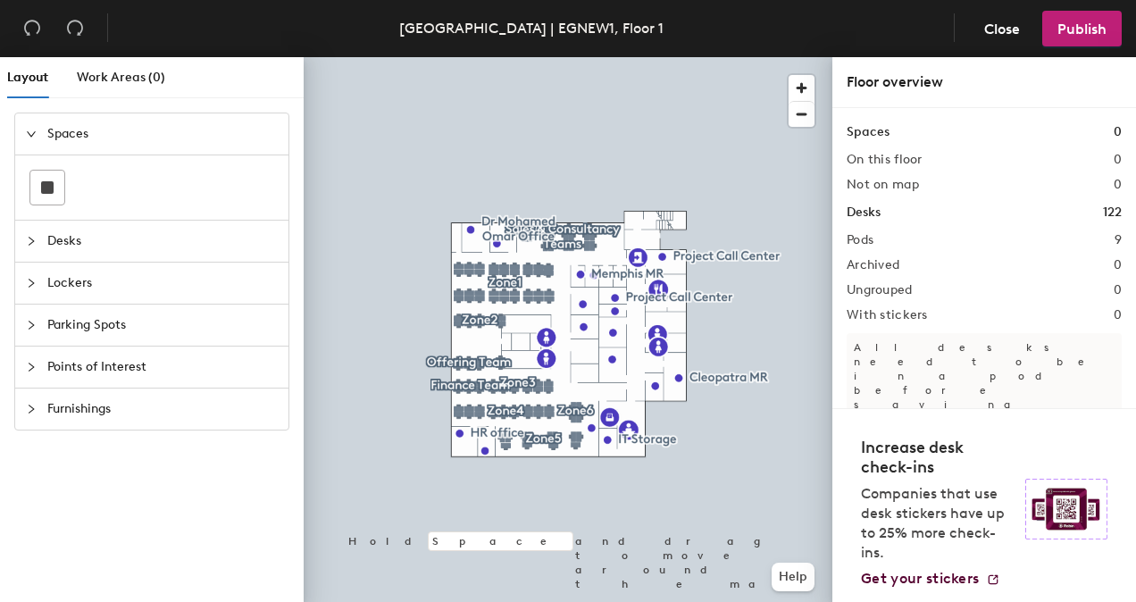
click at [990, 216] on div "Desks 122" at bounding box center [984, 213] width 275 height 20
click at [996, 34] on span "Close" at bounding box center [1002, 29] width 36 height 17
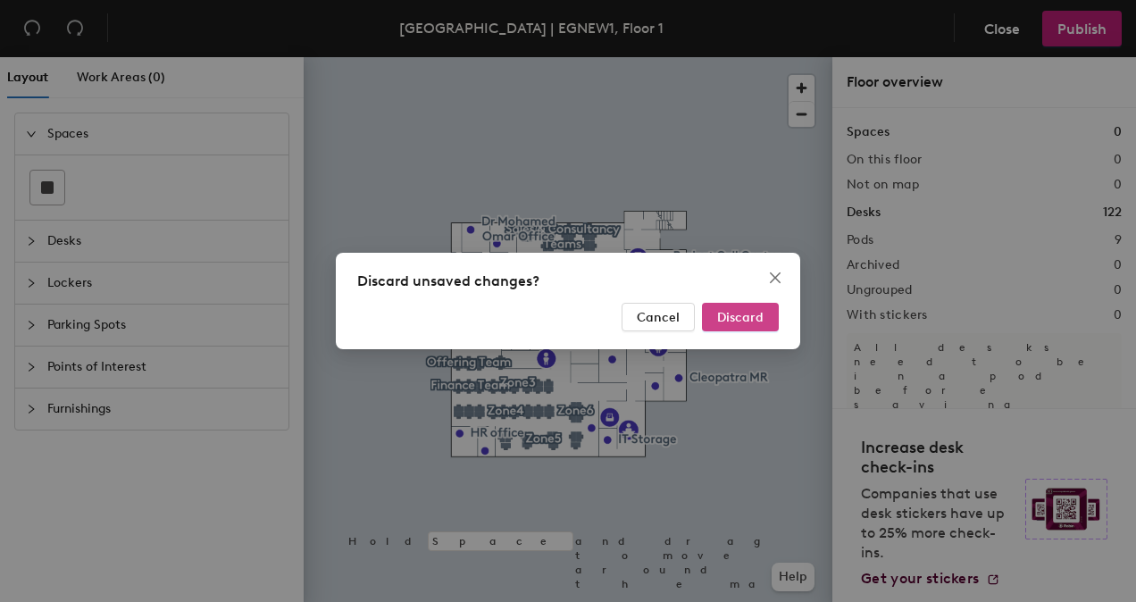
click at [761, 325] on button "Discard" at bounding box center [740, 317] width 77 height 29
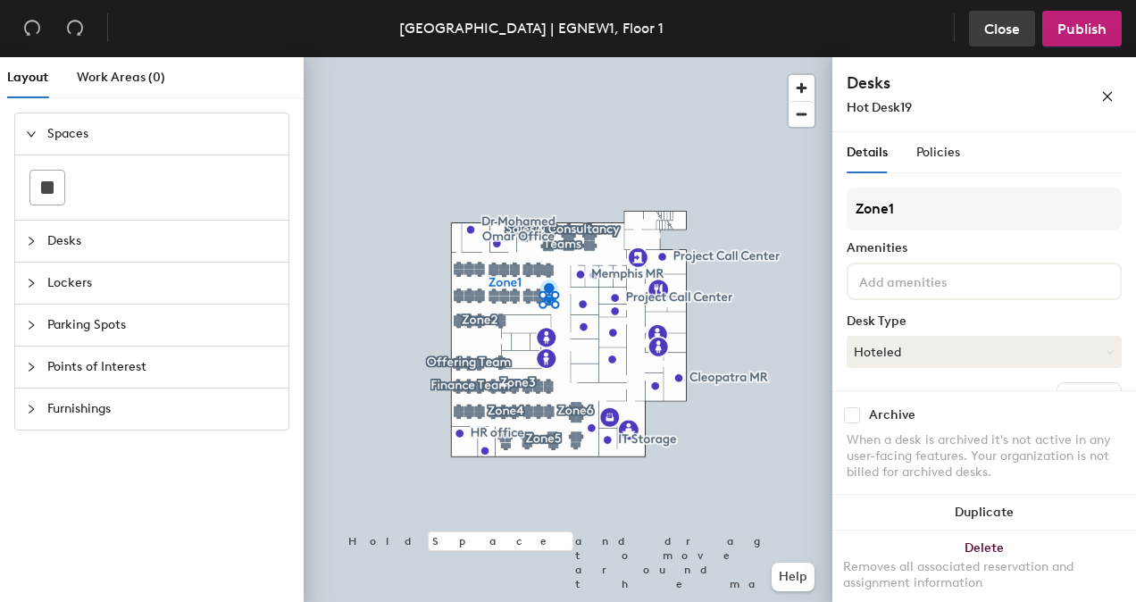
click at [1019, 22] on span "Close" at bounding box center [1002, 29] width 36 height 17
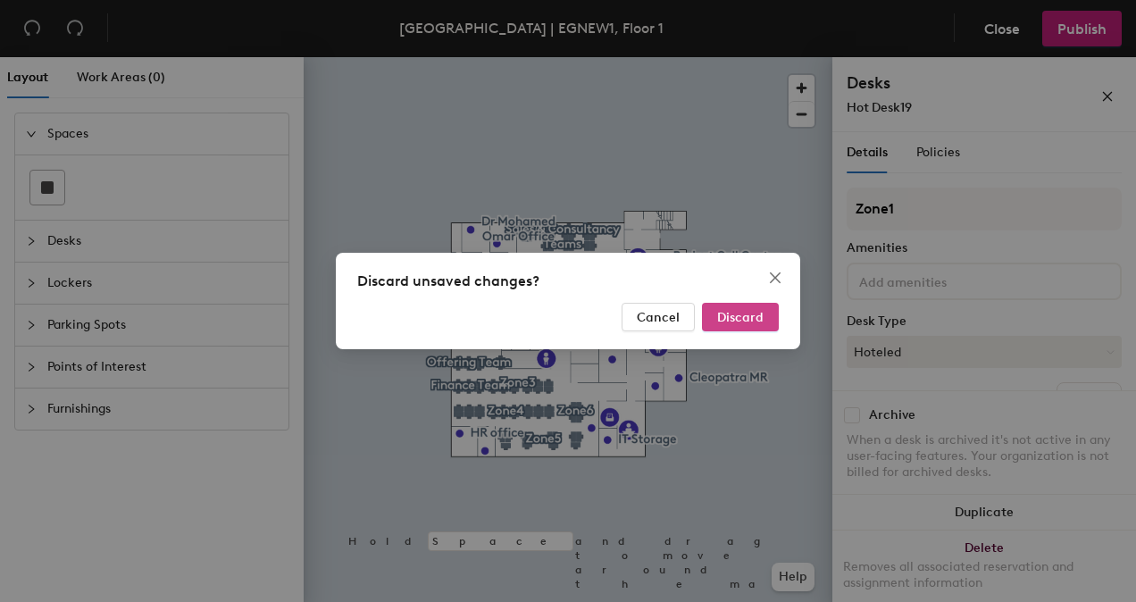
click at [728, 310] on span "Discard" at bounding box center [740, 317] width 46 height 15
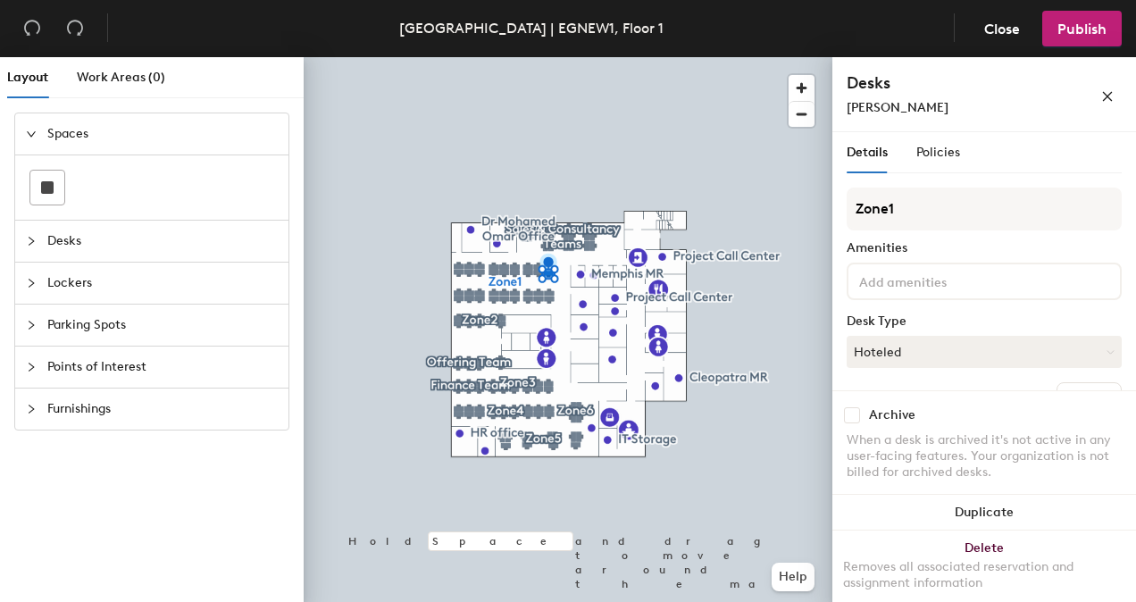
scroll to position [123, 0]
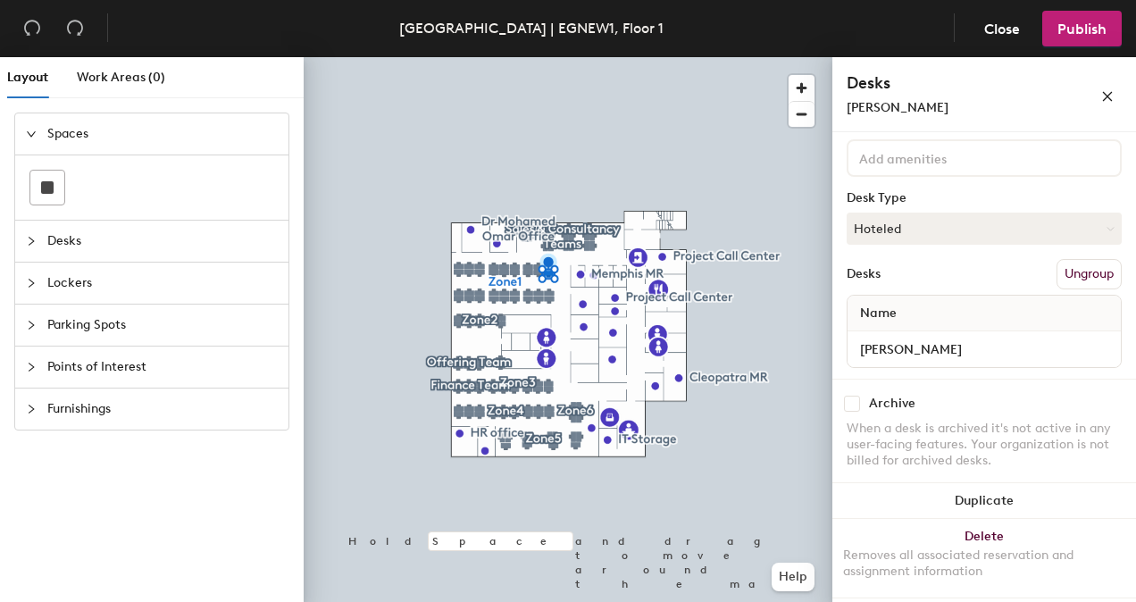
click at [934, 331] on div "[PERSON_NAME]" at bounding box center [983, 349] width 273 height 36
click at [938, 340] on input "[PERSON_NAME]" at bounding box center [984, 349] width 266 height 25
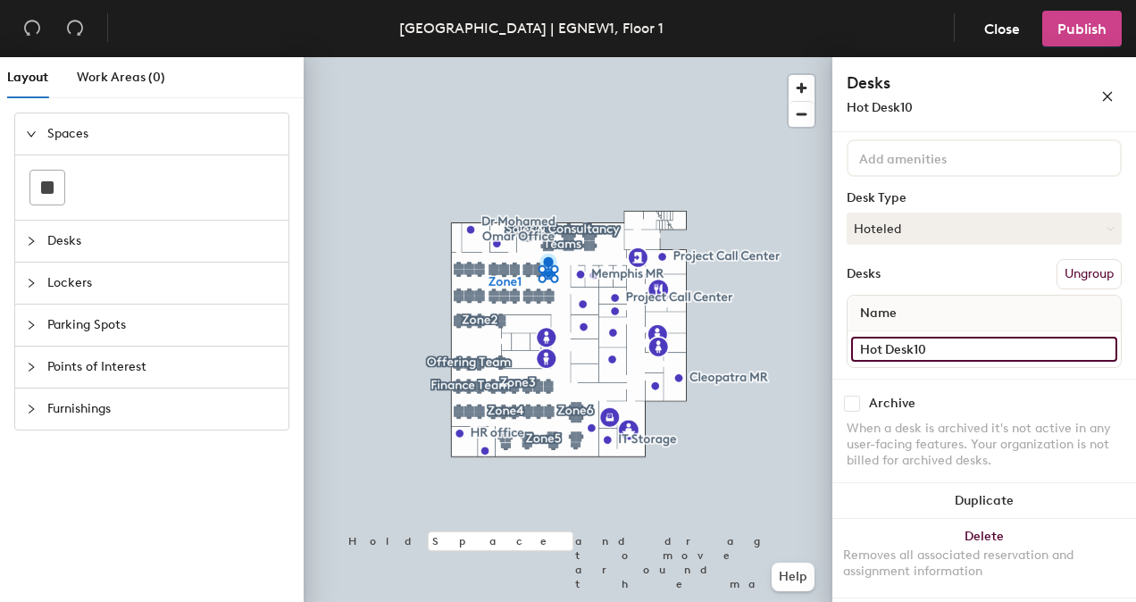
type input "Hot Desk10"
click at [1097, 30] on span "Publish" at bounding box center [1081, 29] width 49 height 17
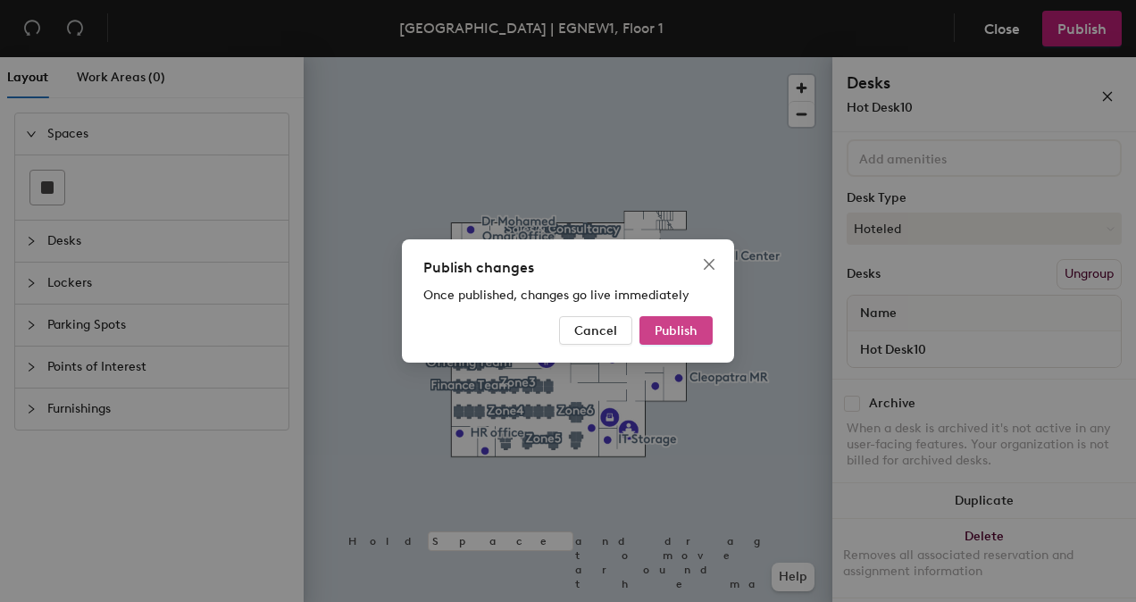
click at [694, 336] on span "Publish" at bounding box center [676, 330] width 43 height 15
